Goal: Navigation & Orientation: Find specific page/section

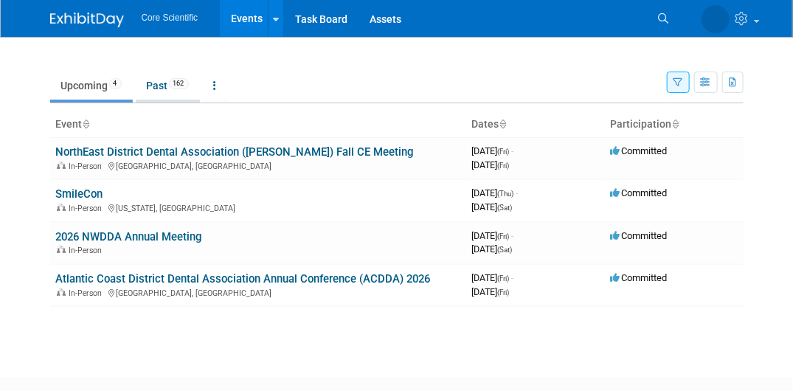
click at [156, 92] on link "Past 162" at bounding box center [168, 86] width 64 height 28
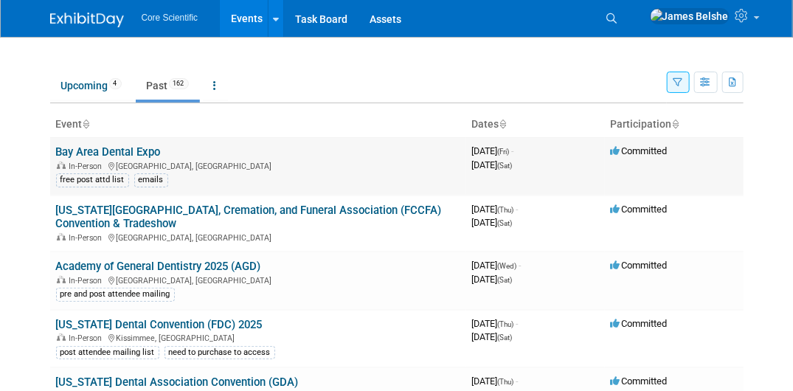
click at [120, 152] on link "Bay Area Dental Expo" at bounding box center [108, 151] width 105 height 13
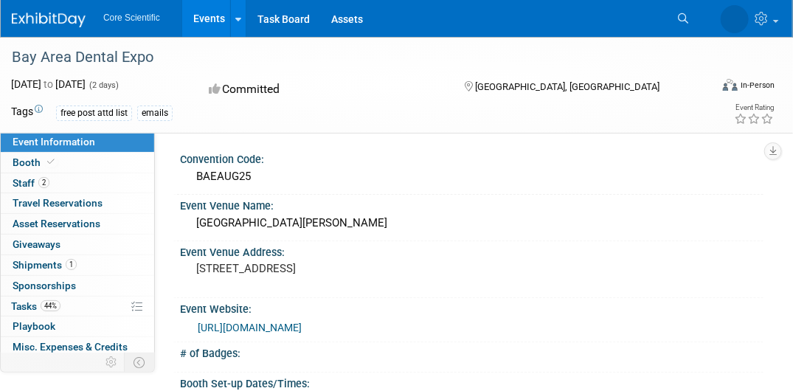
scroll to position [295, 0]
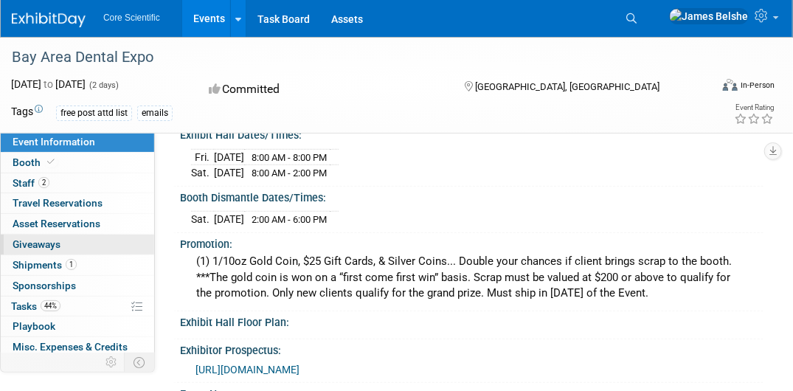
click at [49, 245] on span "Giveaways 0" at bounding box center [37, 244] width 48 height 12
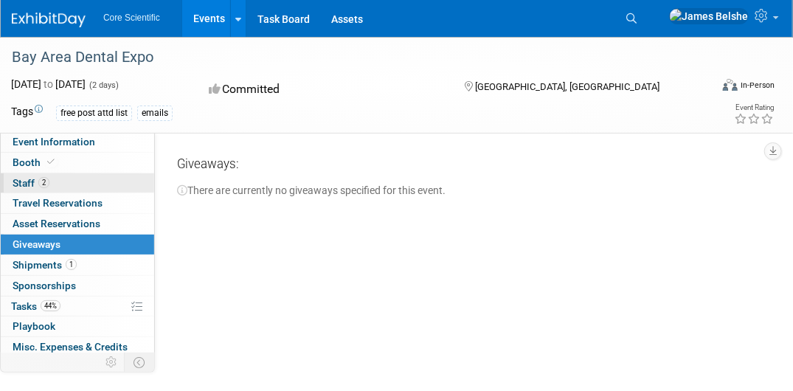
click at [24, 177] on span "Staff 2" at bounding box center [31, 183] width 37 height 12
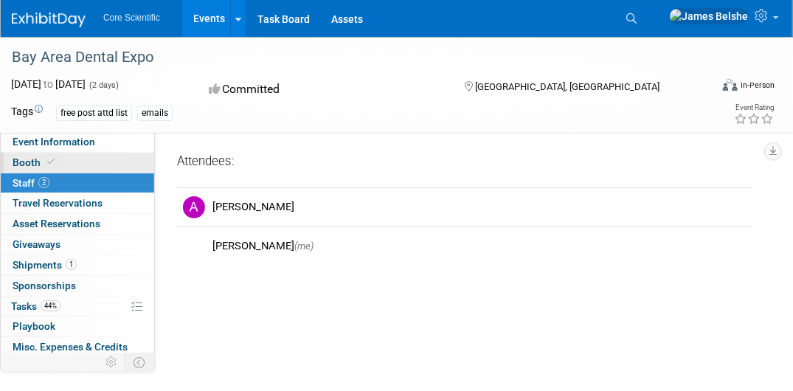
click at [24, 167] on span "Booth" at bounding box center [35, 162] width 45 height 12
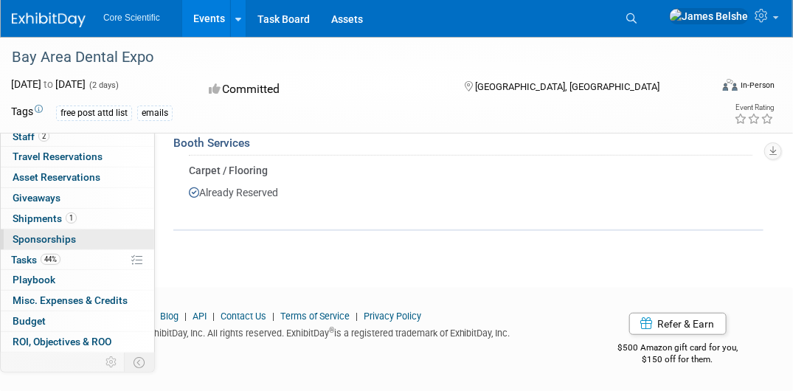
scroll to position [83, 0]
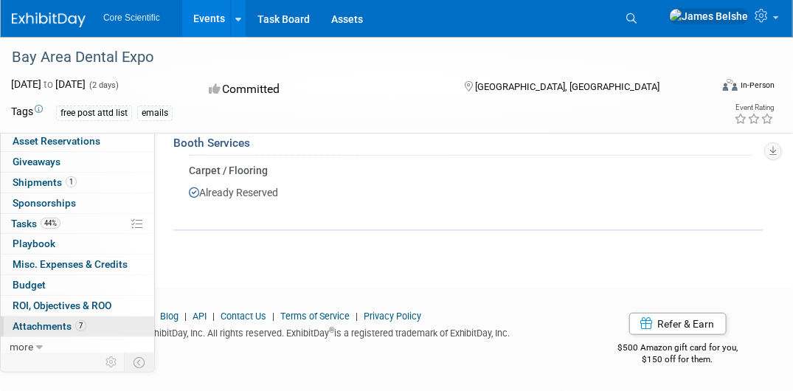
click at [46, 327] on span "Attachments 7" at bounding box center [50, 326] width 74 height 12
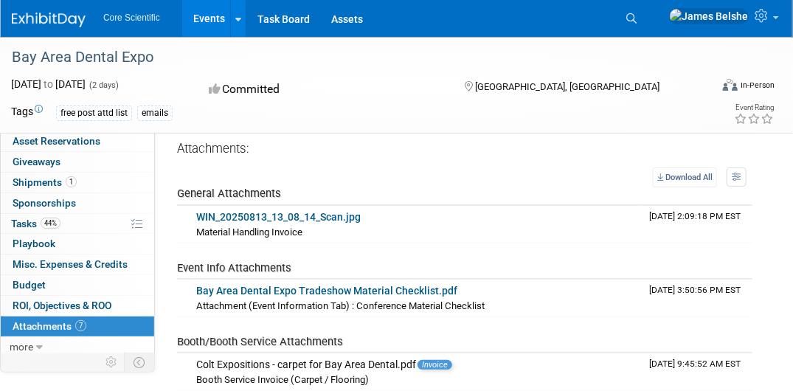
scroll to position [0, 0]
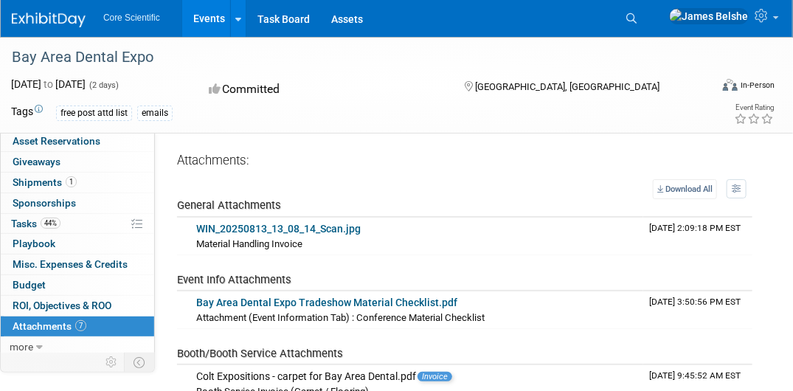
drag, startPoint x: 13, startPoint y: 58, endPoint x: 148, endPoint y: 60, distance: 135.8
click at [148, 60] on div "Bay Area Dental Expo" at bounding box center [353, 57] width 693 height 27
copy div "Bay Area Dental Expo"
